Goal: Navigation & Orientation: Find specific page/section

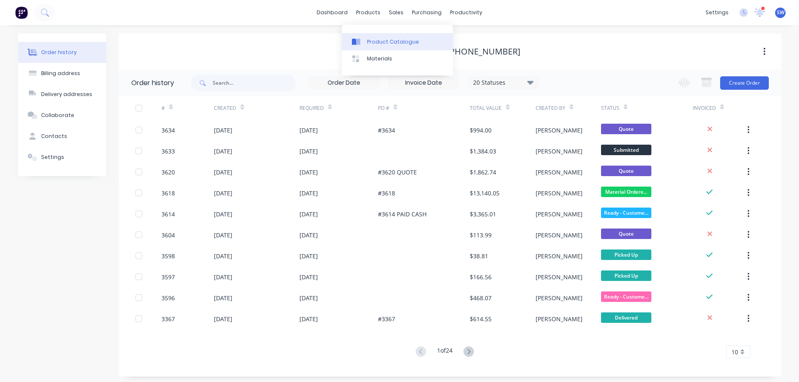
click at [376, 43] on div "Product Catalogue" at bounding box center [393, 42] width 52 height 8
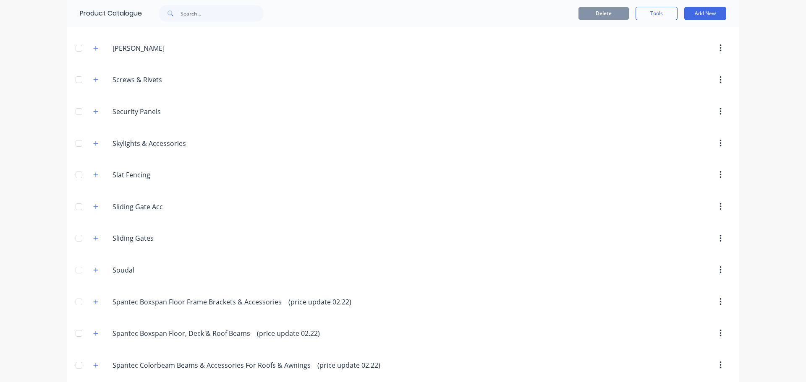
scroll to position [1762, 0]
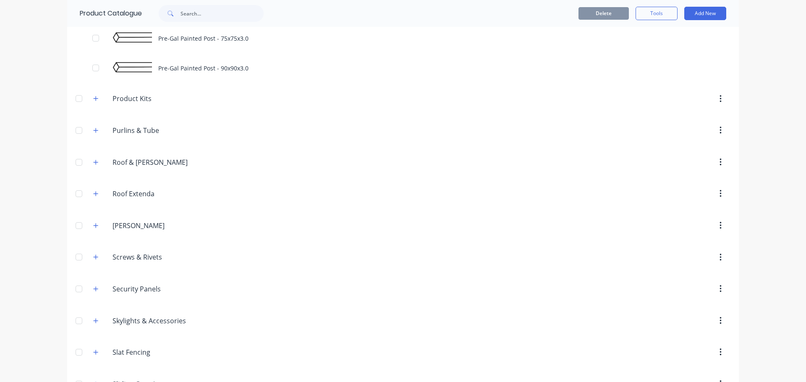
scroll to position [1888, 0]
click at [251, 21] on div "Pre-Gal Painted Post - 65x65x2.5" at bounding box center [402, 7] width 671 height 30
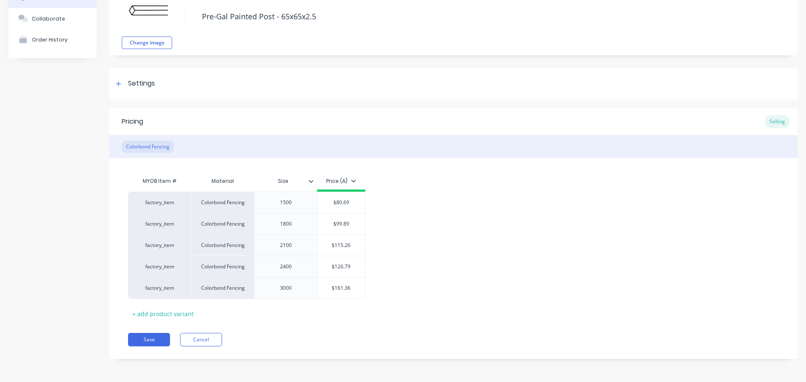
scroll to position [63, 0]
type textarea "x"
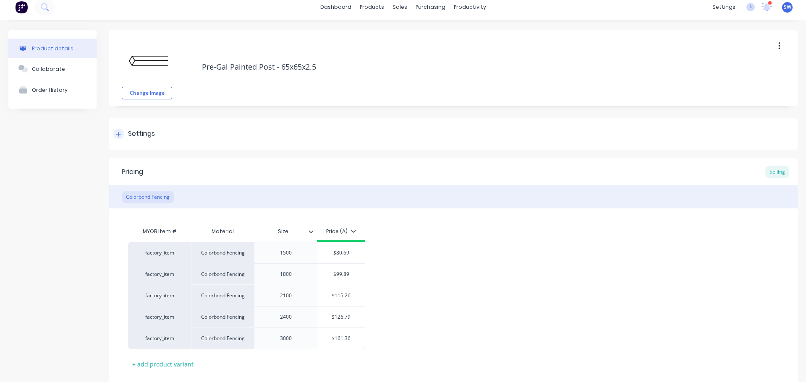
scroll to position [0, 0]
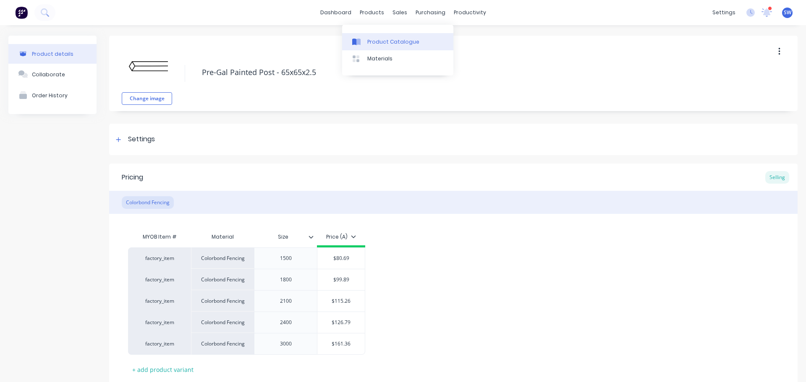
click at [376, 44] on div "Product Catalogue" at bounding box center [393, 42] width 52 height 8
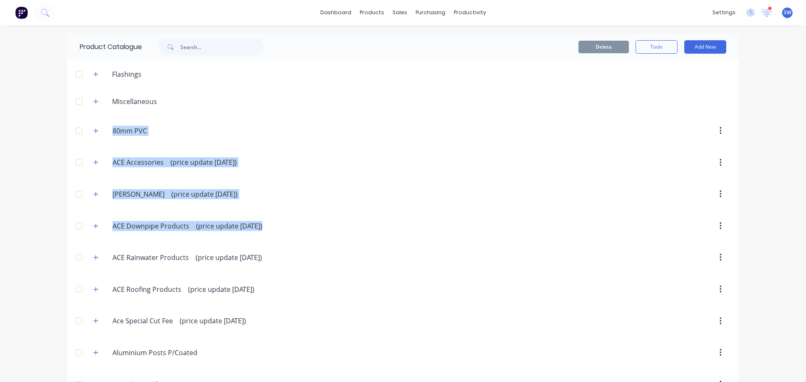
drag, startPoint x: 308, startPoint y: 250, endPoint x: 308, endPoint y: 161, distance: 89.4
click at [37, 131] on div "dashboard products sales purchasing productivity dashboard products Product Cat…" at bounding box center [403, 191] width 806 height 382
